Goal: Navigation & Orientation: Go to known website

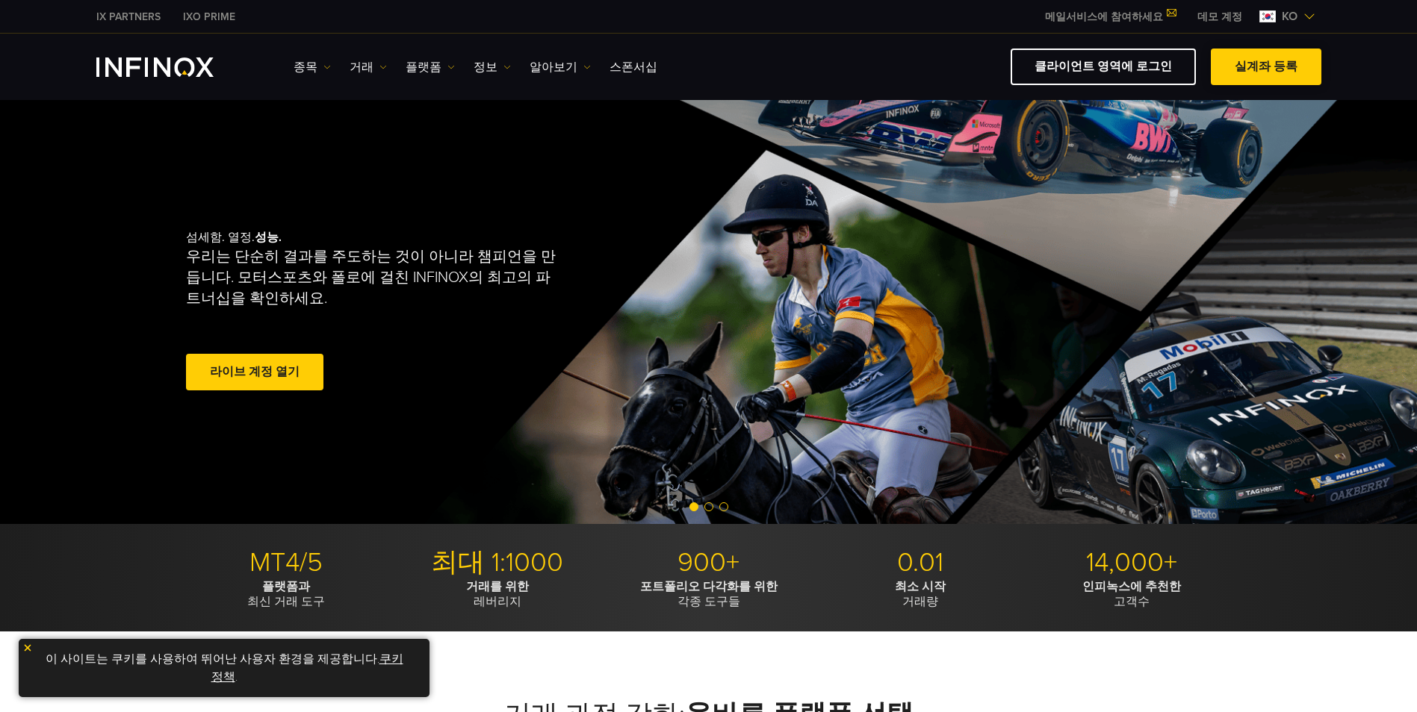
click at [1266, 67] on span at bounding box center [1266, 67] width 0 height 0
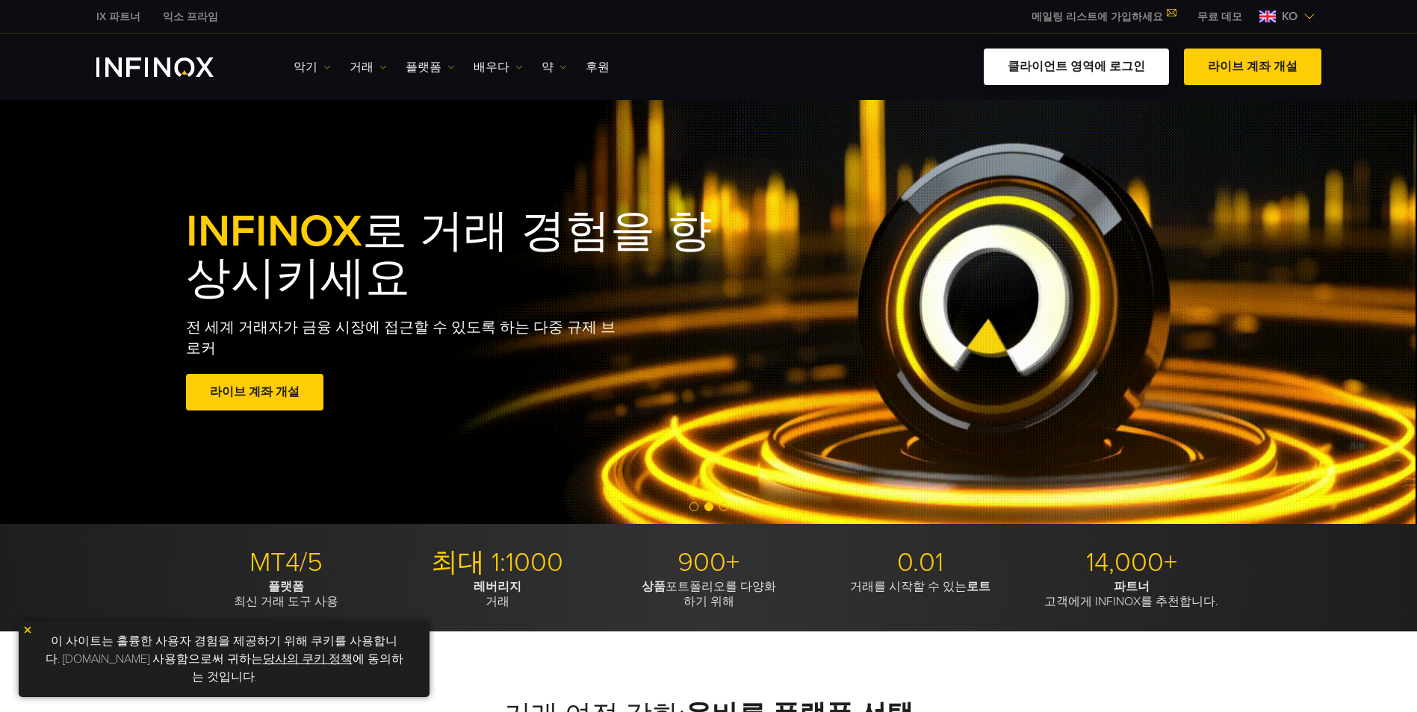
click at [1079, 70] on link "클라이언트 영역에 로그인" at bounding box center [1076, 67] width 185 height 37
